Goal: Task Accomplishment & Management: Complete application form

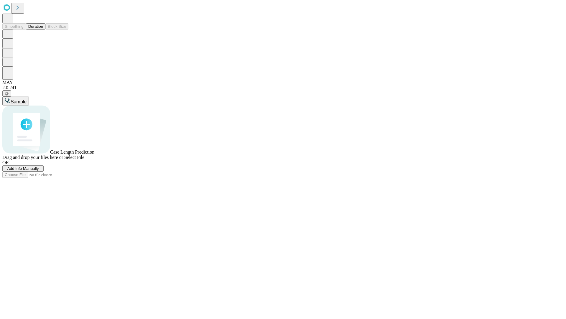
click at [39, 170] on span "Add Info Manually" at bounding box center [23, 168] width 32 height 4
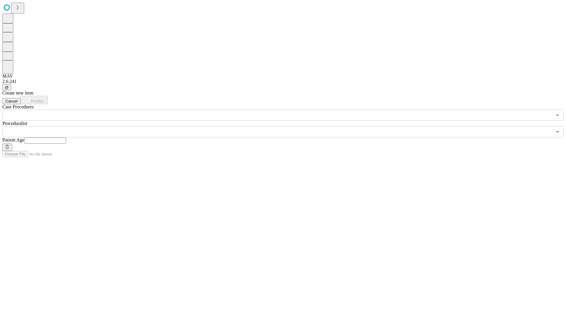
click at [66, 137] on input "text" at bounding box center [45, 140] width 42 height 6
type input "**"
click at [287, 126] on input "text" at bounding box center [277, 131] width 550 height 11
